Goal: Find specific page/section: Find specific page/section

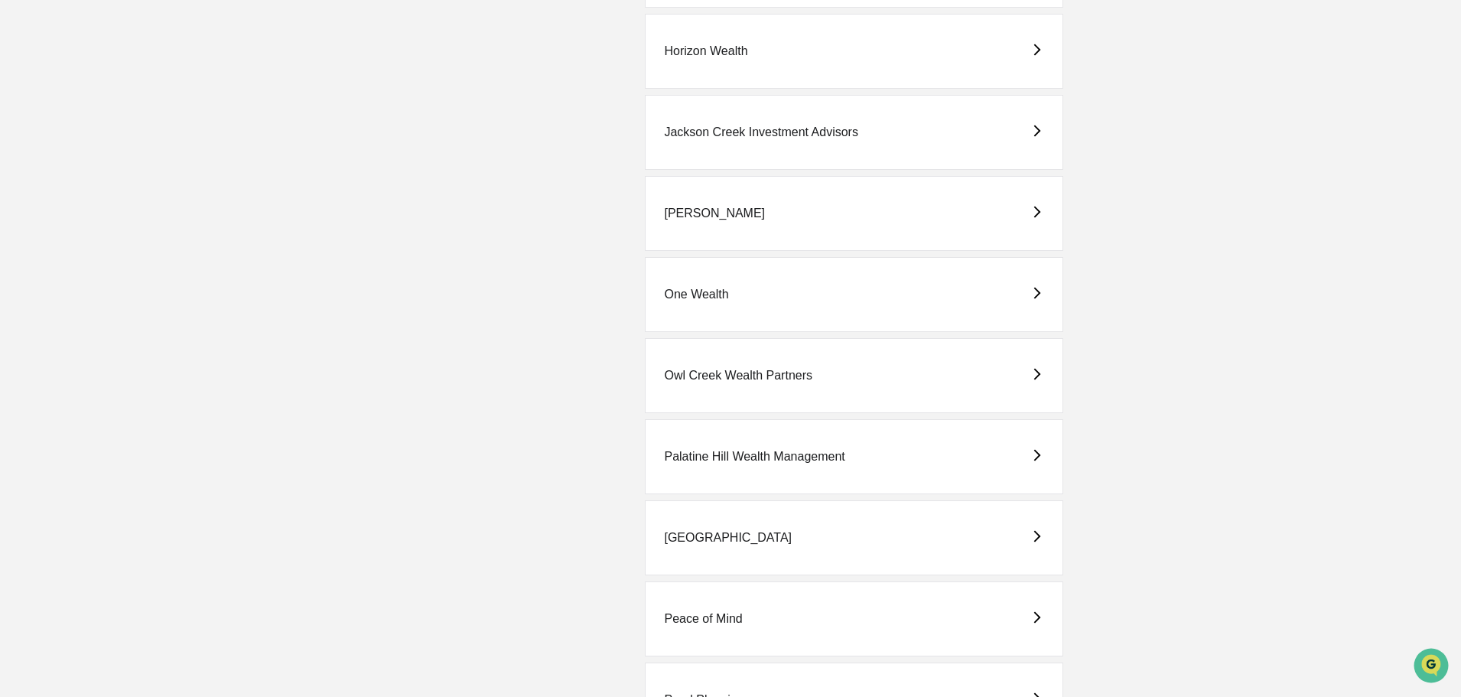
scroll to position [1301, 0]
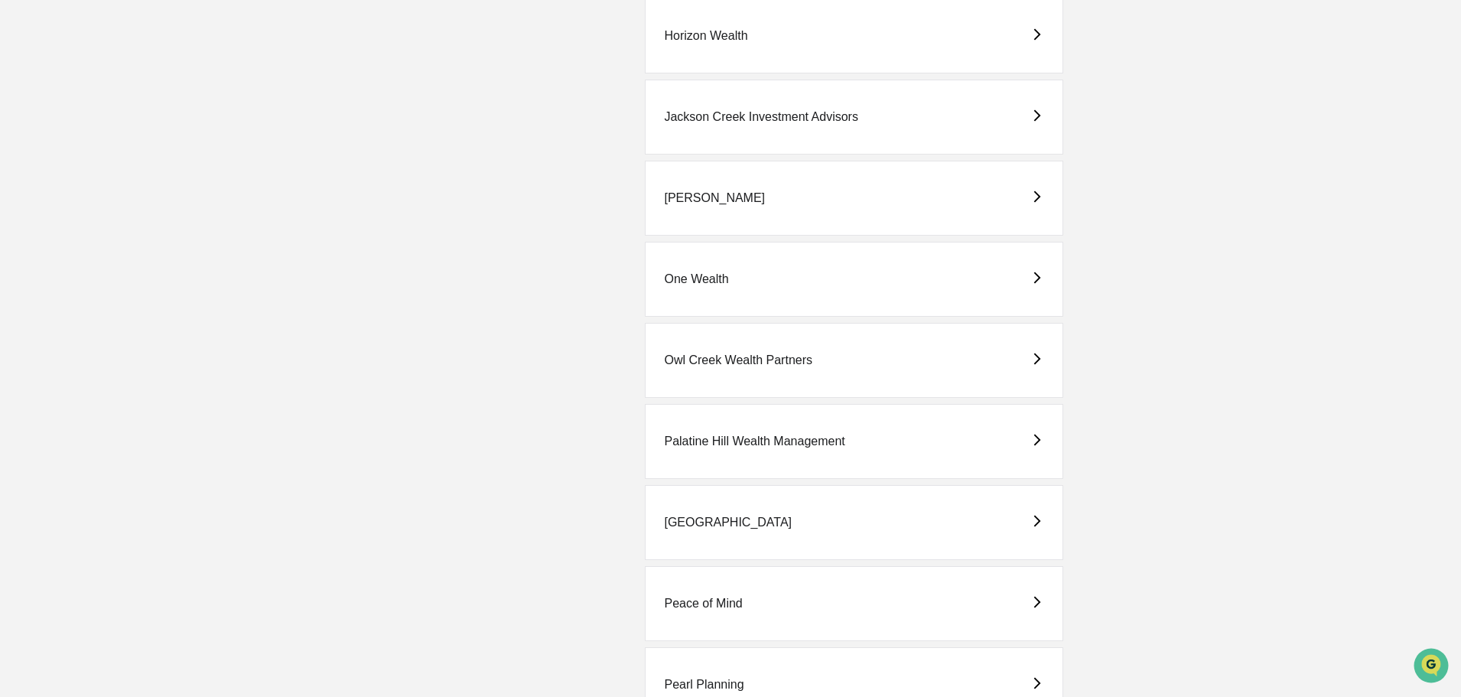
click at [692, 600] on div "Peace of Mind" at bounding box center [703, 604] width 78 height 14
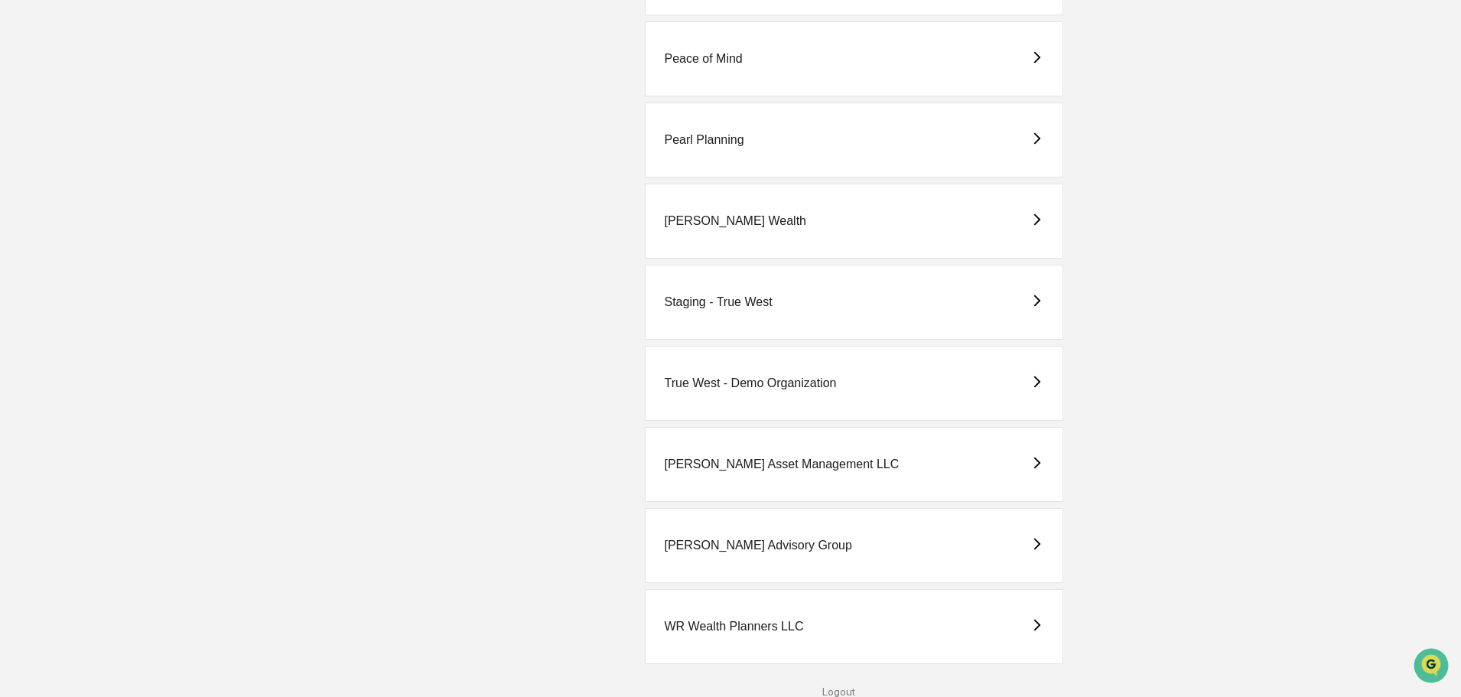
scroll to position [1846, 0]
click at [737, 459] on div "[PERSON_NAME] Asset Management LLC" at bounding box center [781, 464] width 235 height 14
